Goal: Download file/media

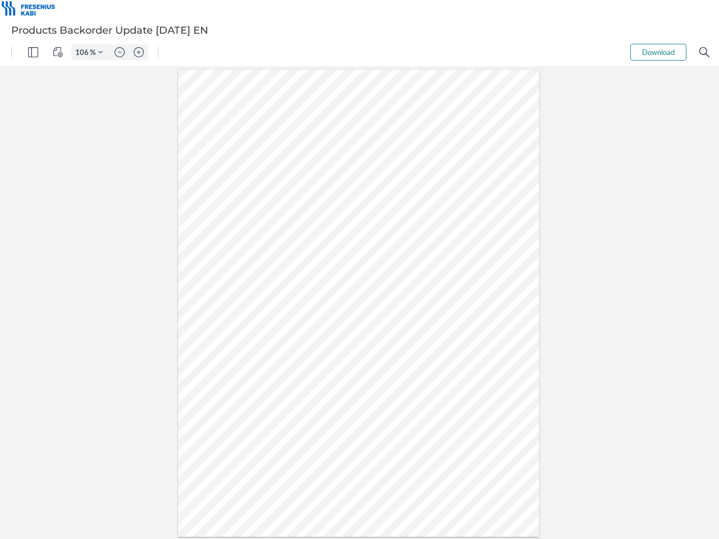
click at [33, 52] on img "Panel" at bounding box center [33, 52] width 10 height 10
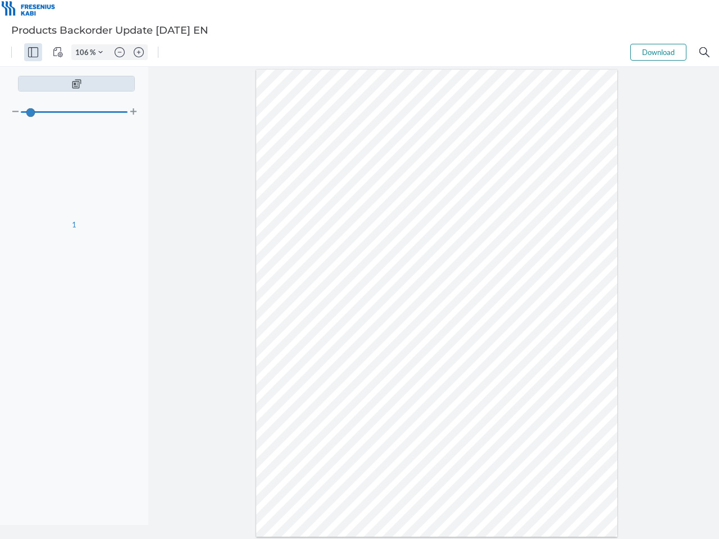
click at [58, 52] on img "View Controls" at bounding box center [58, 52] width 10 height 10
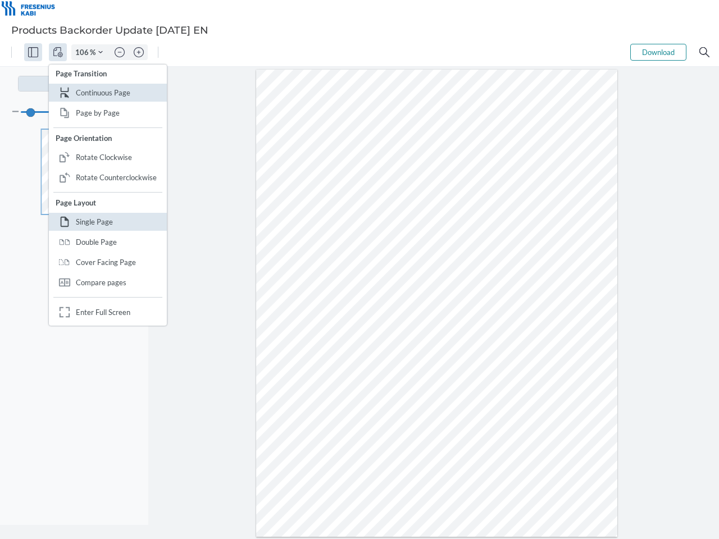
click at [84, 52] on input "106" at bounding box center [81, 52] width 18 height 10
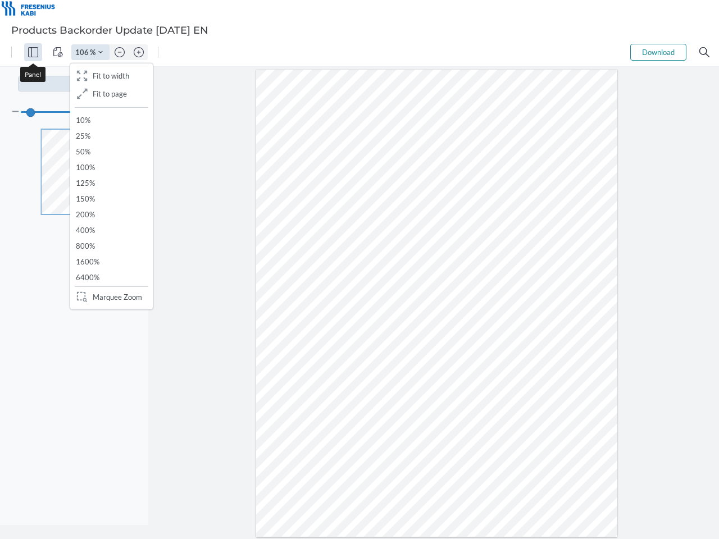
click at [100, 52] on img "Zoom Controls" at bounding box center [100, 52] width 4 height 4
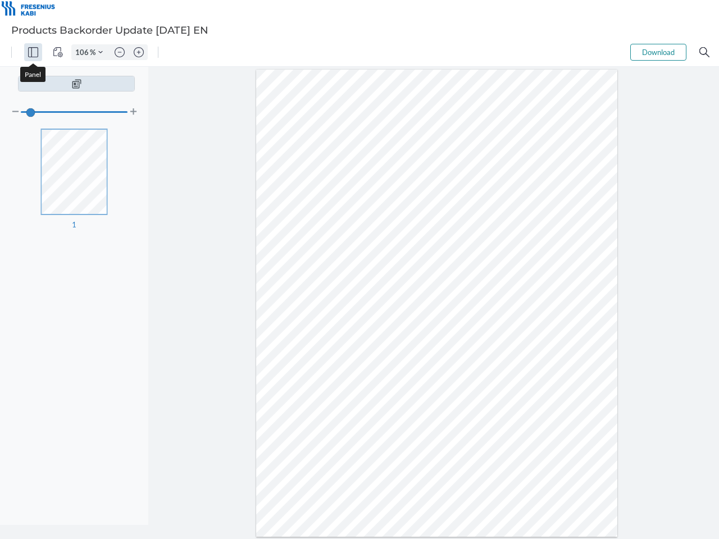
click at [120, 52] on img "Zoom out" at bounding box center [120, 52] width 10 height 10
click at [139, 52] on img "Zoom in" at bounding box center [139, 52] width 10 height 10
type input "106"
click at [658, 52] on button "Download" at bounding box center [658, 52] width 56 height 17
click at [704, 52] on img "Search" at bounding box center [704, 52] width 10 height 10
